Goal: Task Accomplishment & Management: Complete application form

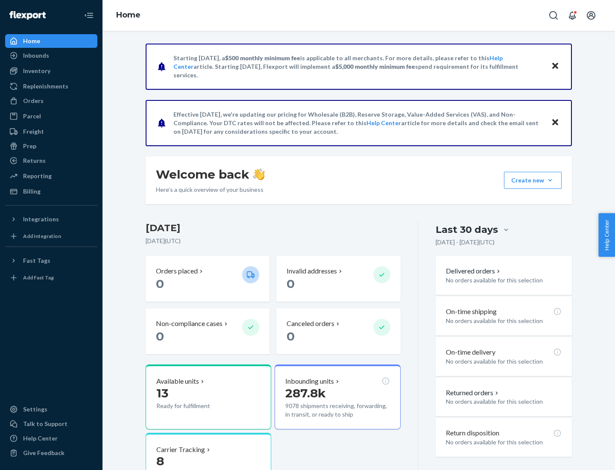
click at [550, 180] on button "Create new Create new inbound Create new order Create new product" at bounding box center [533, 180] width 58 height 17
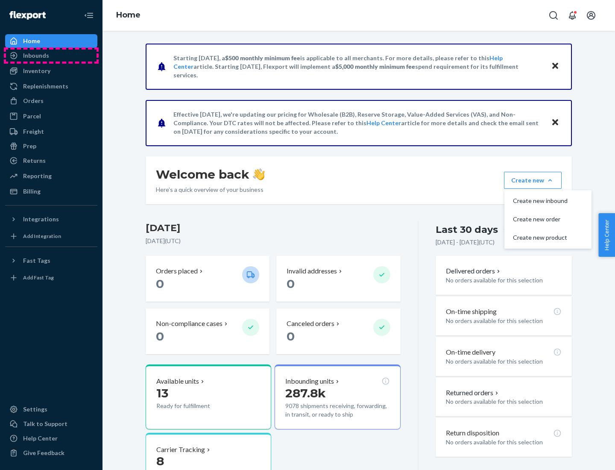
click at [51, 56] on div "Inbounds" at bounding box center [51, 56] width 91 height 12
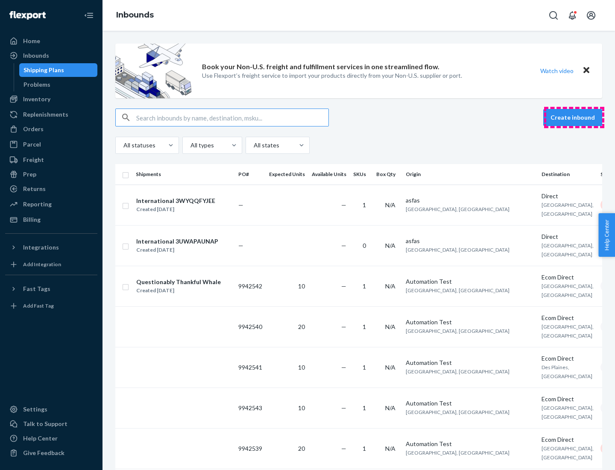
click at [574, 117] on button "Create inbound" at bounding box center [572, 117] width 59 height 17
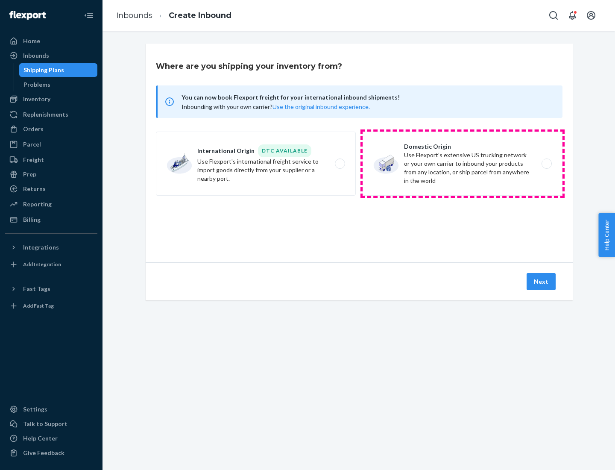
click at [462, 164] on label "Domestic Origin Use Flexport’s extensive US trucking network or your own carrie…" at bounding box center [463, 164] width 200 height 64
click at [546, 164] on input "Domestic Origin Use Flexport’s extensive US trucking network or your own carrie…" at bounding box center [549, 164] width 6 height 6
radio input "true"
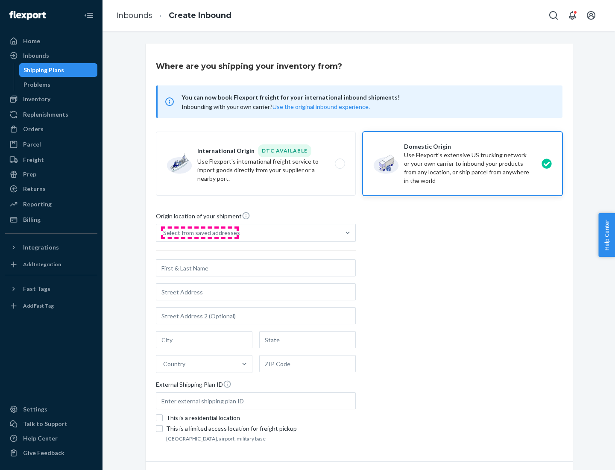
click at [199, 233] on div "Select from saved addresses" at bounding box center [201, 232] width 77 height 9
click at [164, 233] on input "Select from saved addresses" at bounding box center [163, 232] width 1 height 9
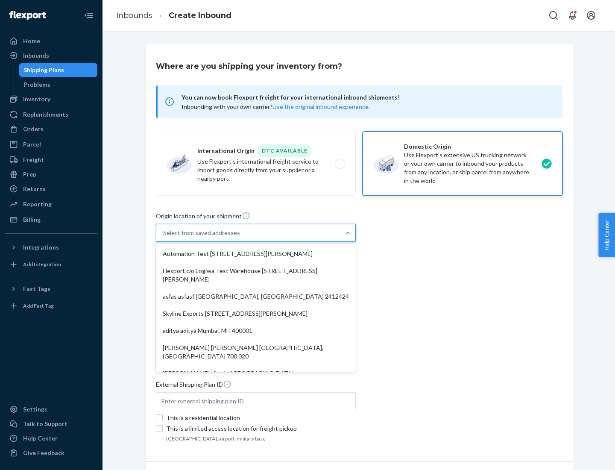
scroll to position [3, 0]
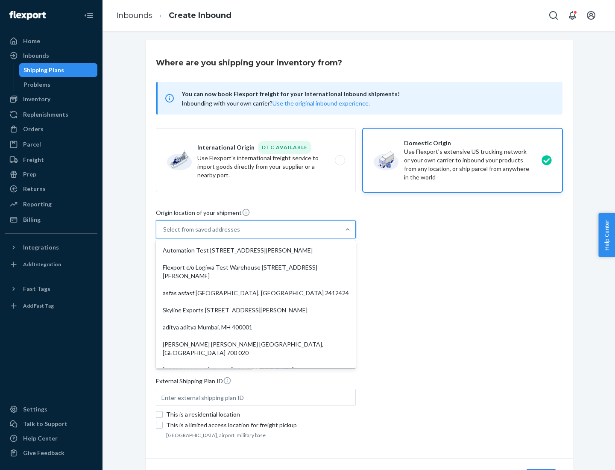
click at [256, 250] on div "Automation Test [STREET_ADDRESS][PERSON_NAME]" at bounding box center [256, 250] width 196 height 17
click at [164, 234] on input "option Automation Test [STREET_ADDRESS][PERSON_NAME]. 9 results available. Use …" at bounding box center [163, 229] width 1 height 9
type input "Automation Test"
type input "9th Floor"
type input "[GEOGRAPHIC_DATA]"
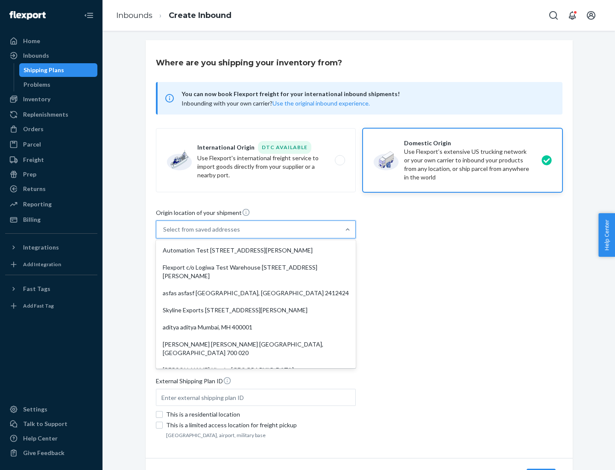
type input "CA"
type input "94104"
type input "[STREET_ADDRESS][PERSON_NAME]"
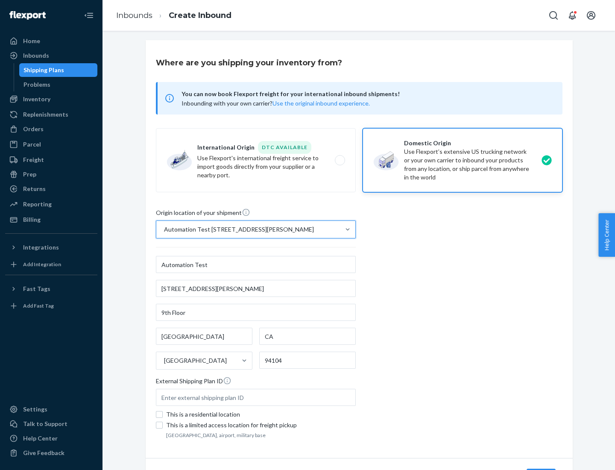
scroll to position [50, 0]
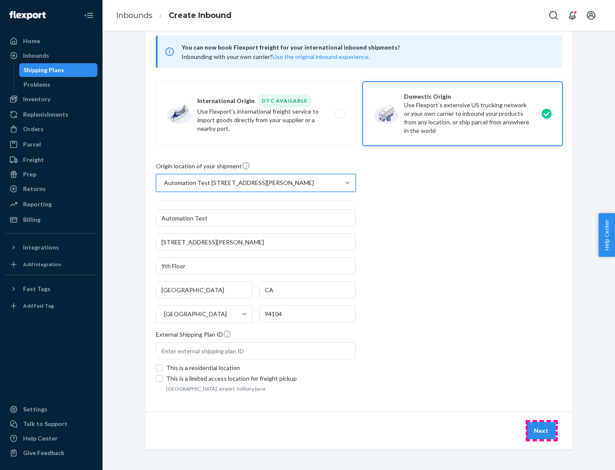
click at [541, 430] on button "Next" at bounding box center [540, 430] width 29 height 17
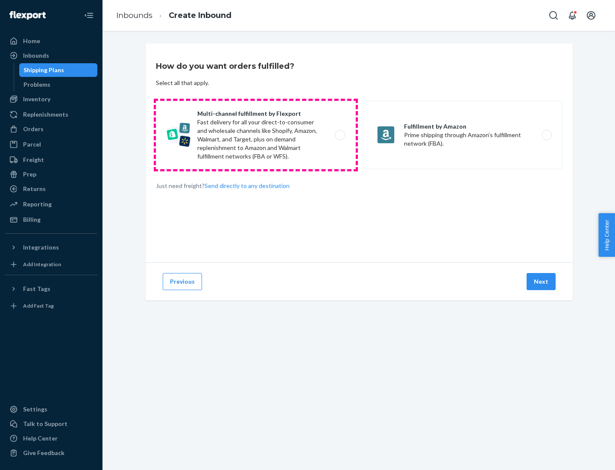
click at [256, 135] on label "Multi-channel fulfillment by Flexport Fast delivery for all your direct-to-cons…" at bounding box center [256, 135] width 200 height 68
click at [339, 135] on input "Multi-channel fulfillment by Flexport Fast delivery for all your direct-to-cons…" at bounding box center [342, 135] width 6 height 6
radio input "true"
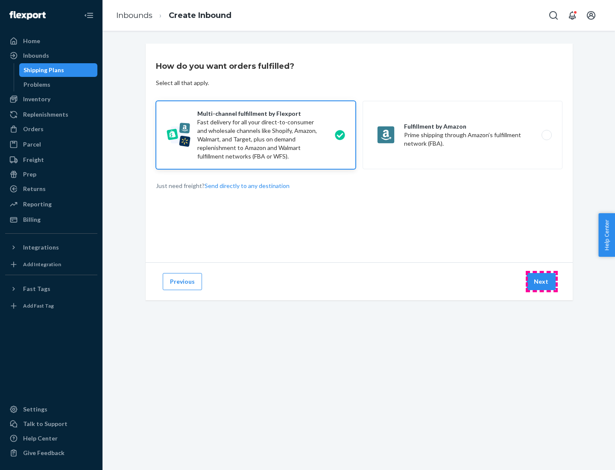
click at [541, 281] on button "Next" at bounding box center [540, 281] width 29 height 17
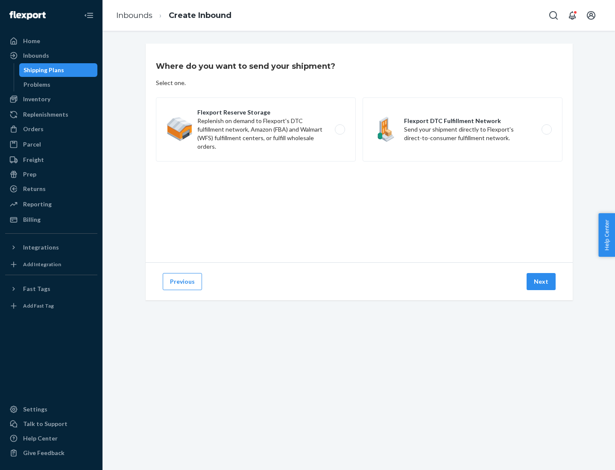
click at [462, 129] on label "Flexport DTC Fulfillment Network Send your shipment directly to Flexport's dire…" at bounding box center [463, 129] width 200 height 64
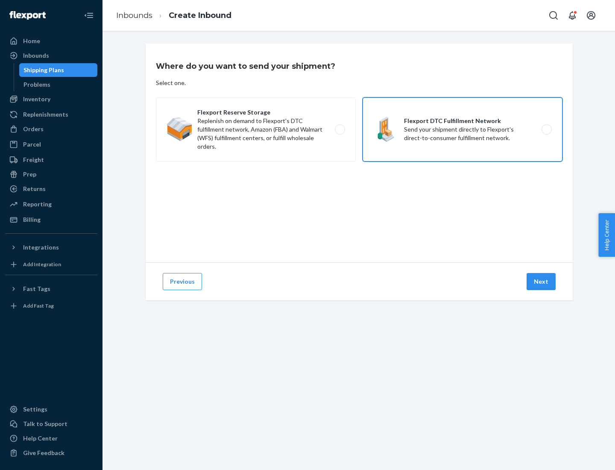
click at [546, 129] on input "Flexport DTC Fulfillment Network Send your shipment directly to Flexport's dire…" at bounding box center [549, 130] width 6 height 6
radio input "true"
click at [541, 281] on button "Next" at bounding box center [540, 281] width 29 height 17
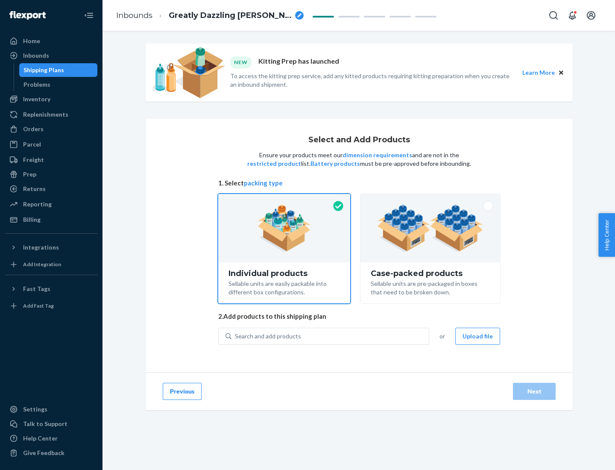
click at [430, 228] on img at bounding box center [430, 228] width 106 height 47
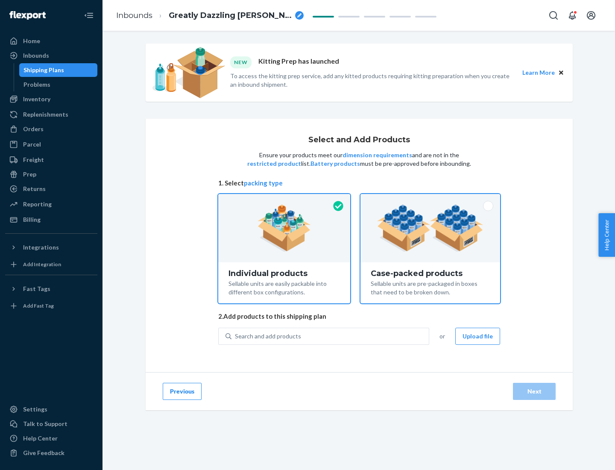
click at [430, 199] on input "Case-packed products Sellable units are pre-packaged in boxes that need to be b…" at bounding box center [430, 197] width 6 height 6
radio input "true"
radio input "false"
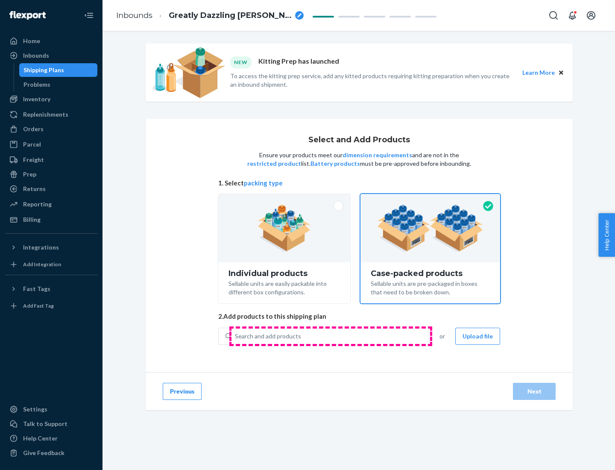
click at [330, 336] on div "Search and add products" at bounding box center [329, 335] width 197 height 15
click at [236, 336] on input "Search and add products" at bounding box center [235, 336] width 1 height 9
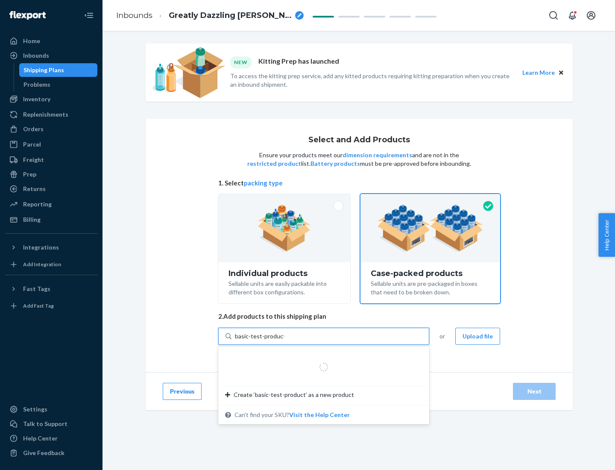
type input "basic-test-product-1"
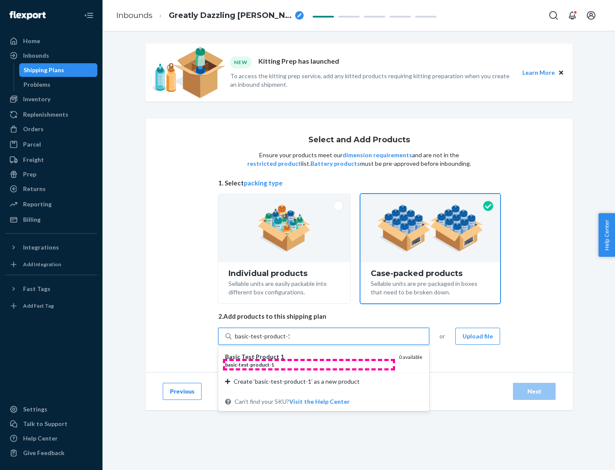
click at [309, 364] on div "basic - test - product - 1" at bounding box center [308, 364] width 167 height 7
click at [290, 340] on input "basic-test-product-1" at bounding box center [262, 336] width 55 height 9
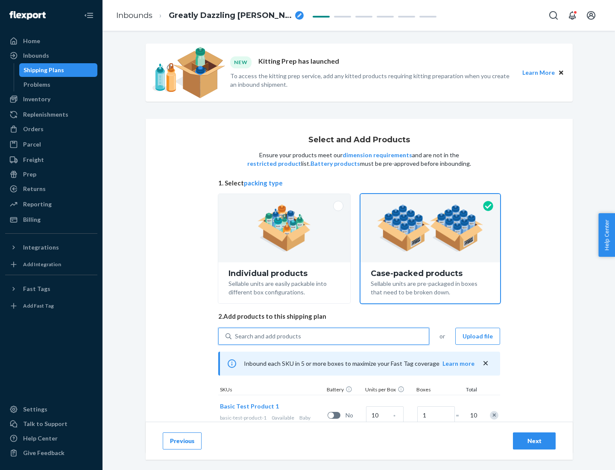
scroll to position [31, 0]
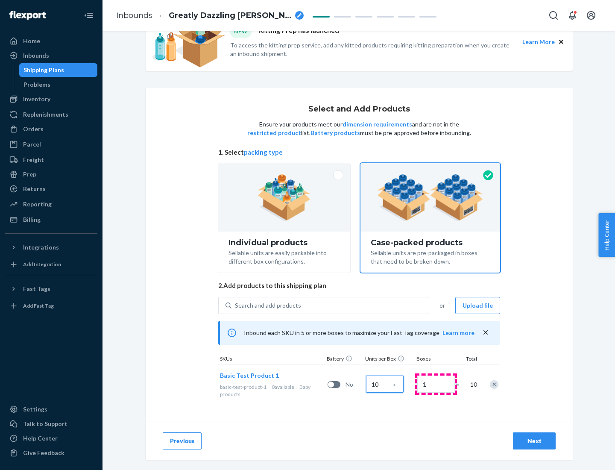
type input "10"
type input "7"
click at [534, 441] on div "Next" at bounding box center [534, 440] width 28 height 9
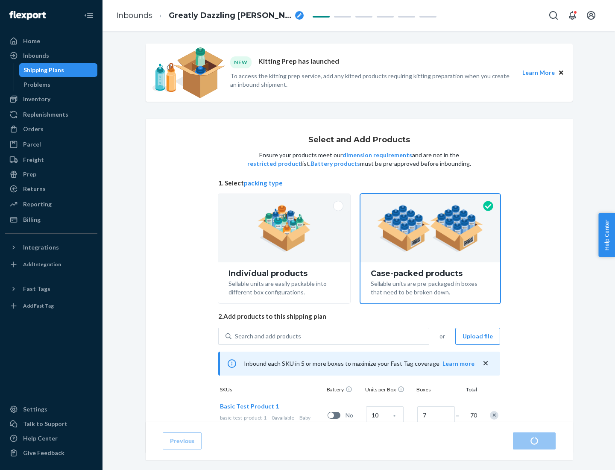
radio input "true"
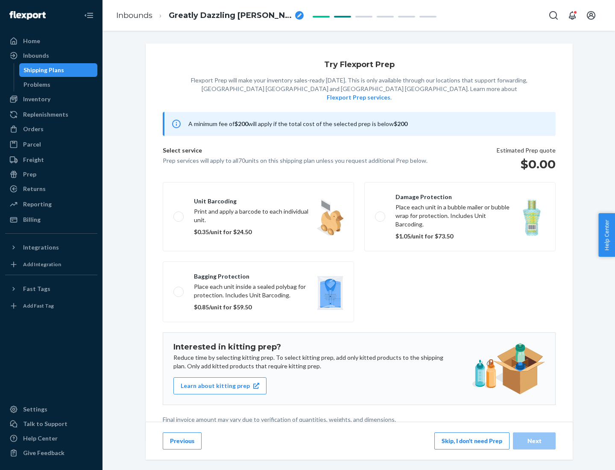
scroll to position [2, 0]
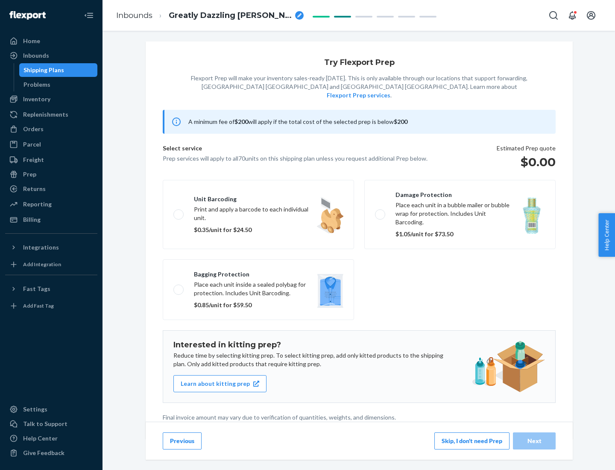
click at [258, 272] on label "Bagging protection Place each unit inside a sealed polybag for protection. Incl…" at bounding box center [258, 289] width 191 height 61
click at [179, 287] on input "Bagging protection Place each unit inside a sealed polybag for protection. Incl…" at bounding box center [176, 290] width 6 height 6
checkbox input "true"
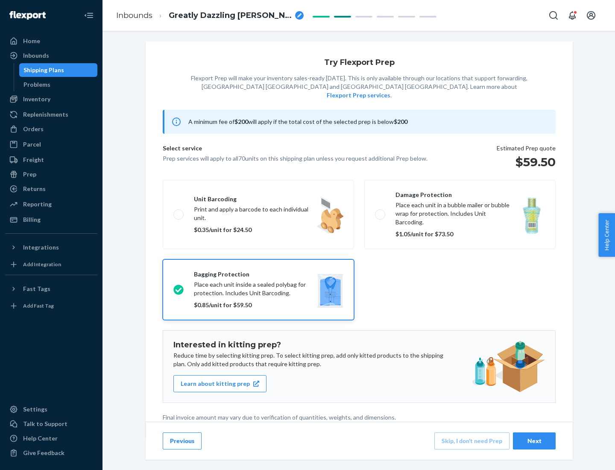
click at [534, 440] on div "Next" at bounding box center [534, 440] width 28 height 9
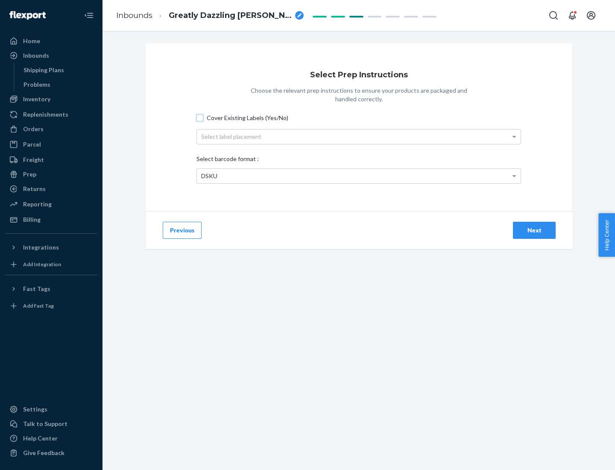
click at [200, 117] on input "Cover Existing Labels (Yes/No)" at bounding box center [199, 117] width 7 height 7
checkbox input "true"
click at [359, 136] on div "Select label placement" at bounding box center [359, 136] width 324 height 15
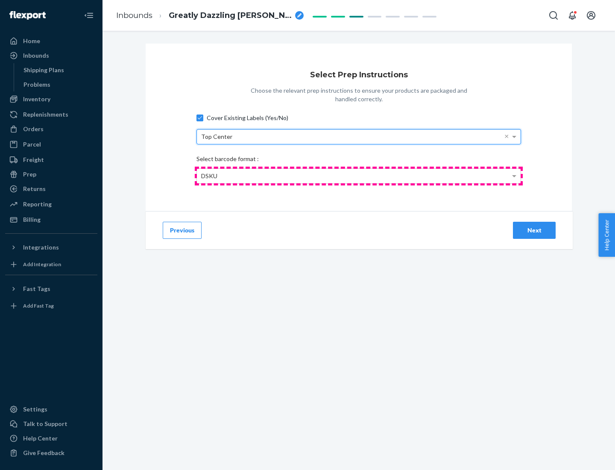
click at [359, 175] on div "DSKU" at bounding box center [359, 176] width 324 height 15
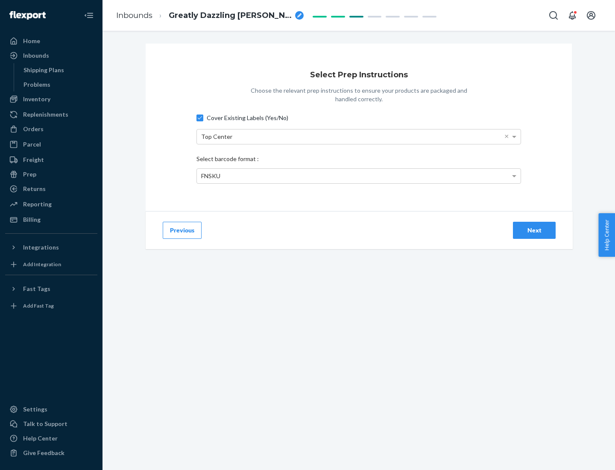
click at [534, 230] on div "Next" at bounding box center [534, 230] width 28 height 9
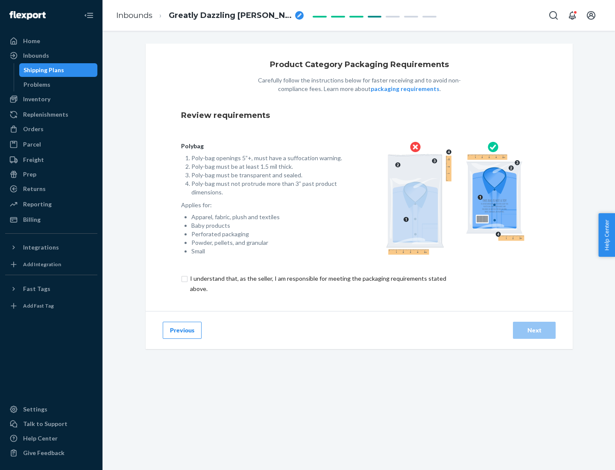
click at [317, 283] on input "checkbox" at bounding box center [323, 283] width 284 height 20
checkbox input "true"
click at [534, 330] on div "Next" at bounding box center [534, 330] width 28 height 9
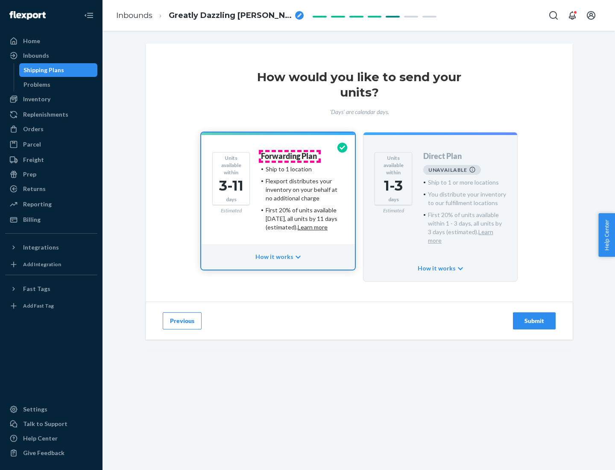
click at [290, 156] on h4 "Forwarding Plan" at bounding box center [289, 156] width 56 height 9
click at [534, 316] on div "Submit" at bounding box center [534, 320] width 28 height 9
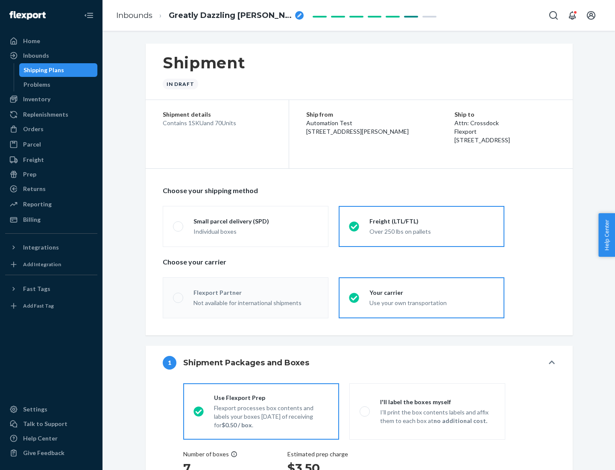
radio input "true"
radio input "false"
radio input "true"
radio input "false"
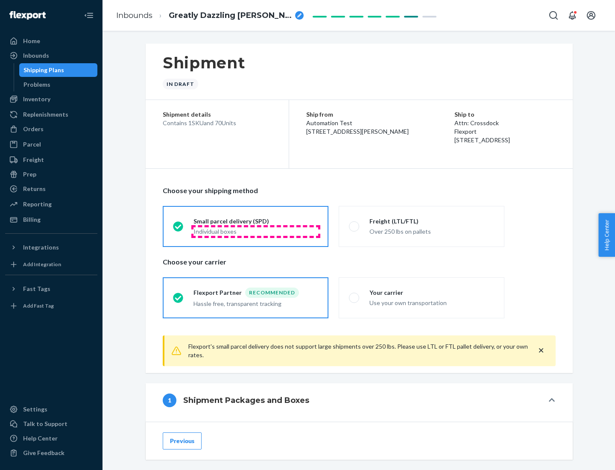
click at [256, 231] on div "Individual boxes" at bounding box center [255, 231] width 125 height 9
click at [178, 229] on input "Small parcel delivery (SPD) Individual boxes" at bounding box center [176, 226] width 6 height 6
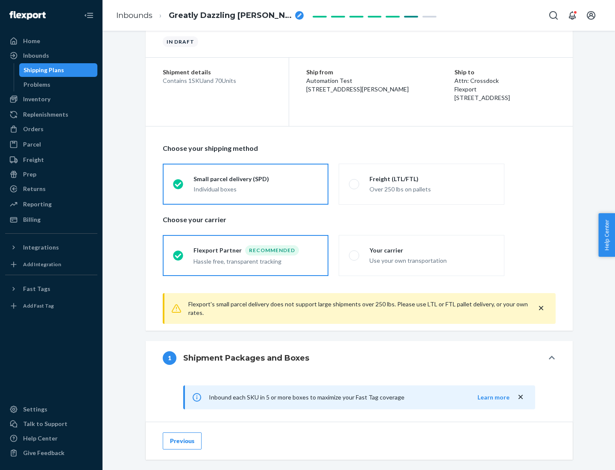
click at [256, 250] on div "Recommended" at bounding box center [272, 250] width 54 height 10
click at [178, 252] on input "Flexport Partner Recommended Hassle free, transparent tracking" at bounding box center [176, 255] width 6 height 6
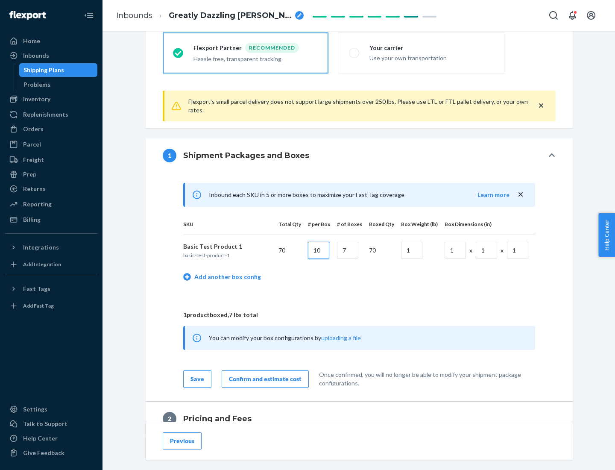
type input "10"
type input "7"
type input "1"
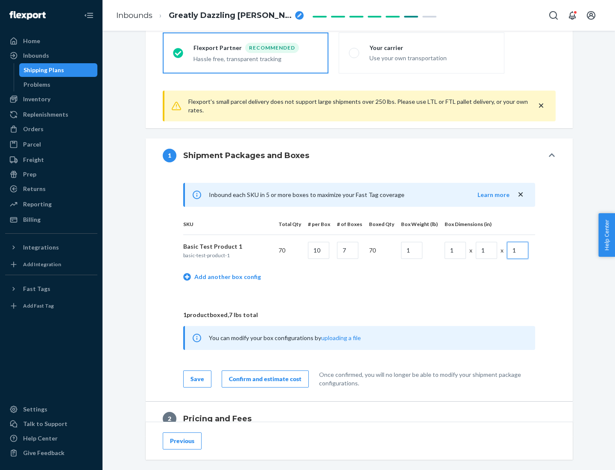
scroll to position [373, 0]
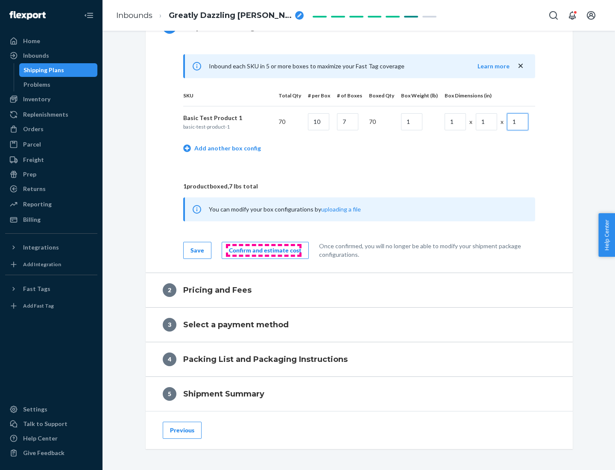
type input "1"
click at [263, 250] on div "Confirm and estimate cost" at bounding box center [265, 250] width 73 height 9
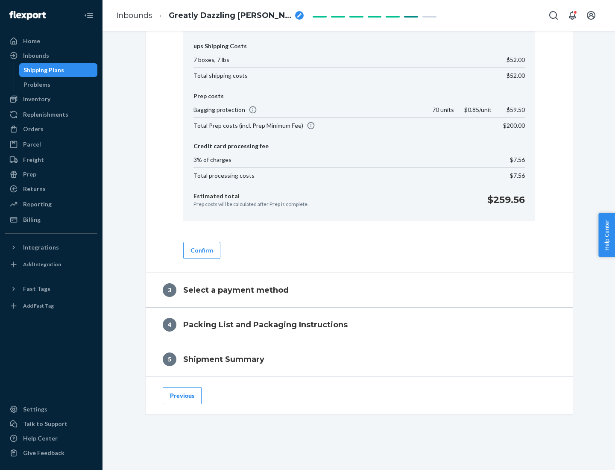
click at [201, 250] on button "Confirm" at bounding box center [201, 250] width 37 height 17
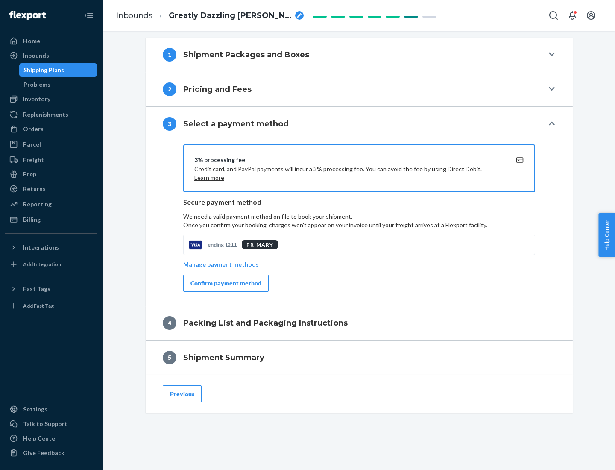
scroll to position [345, 0]
click at [225, 283] on div "Confirm payment method" at bounding box center [225, 283] width 71 height 9
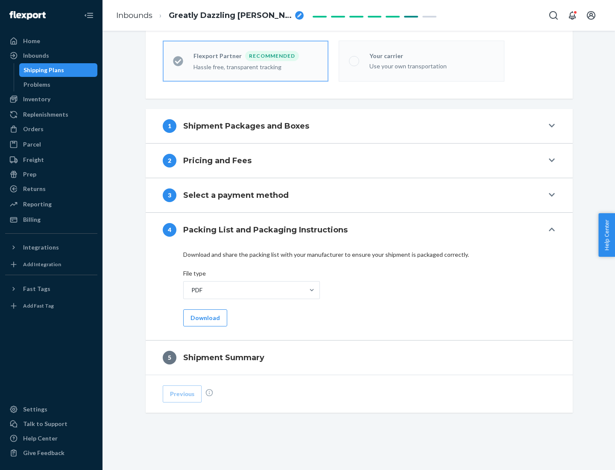
scroll to position [237, 0]
click at [204, 317] on button "Download" at bounding box center [205, 317] width 44 height 17
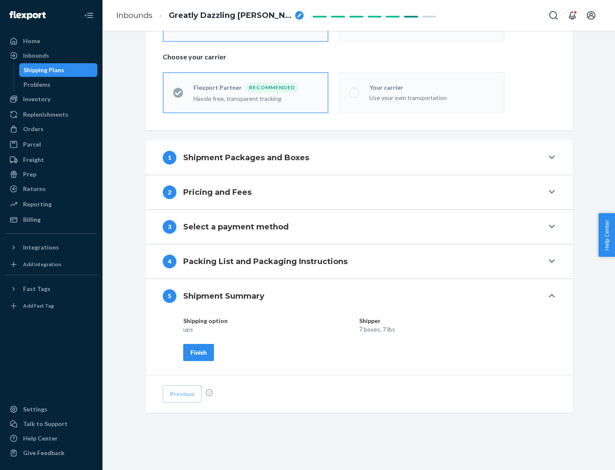
scroll to position [205, 0]
